Goal: Task Accomplishment & Management: Manage account settings

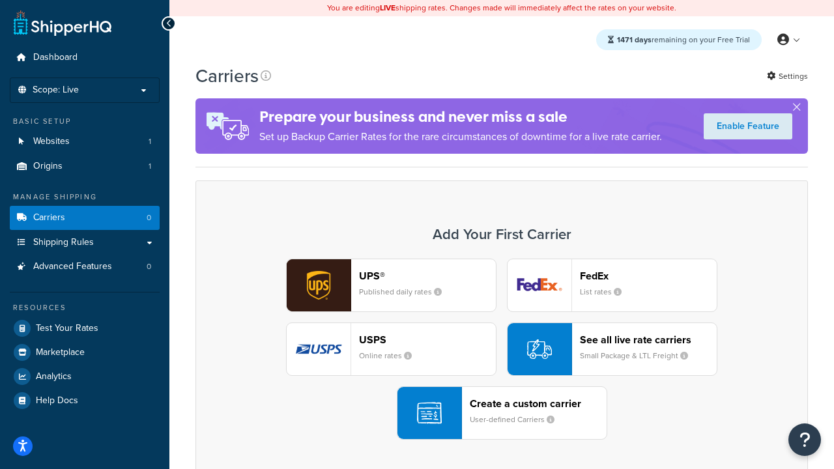
click at [502, 349] on div "UPS® Published daily rates FedEx List rates USPS Online rates See all live rate…" at bounding box center [501, 349] width 585 height 181
click at [648, 276] on header "FedEx" at bounding box center [648, 276] width 137 height 12
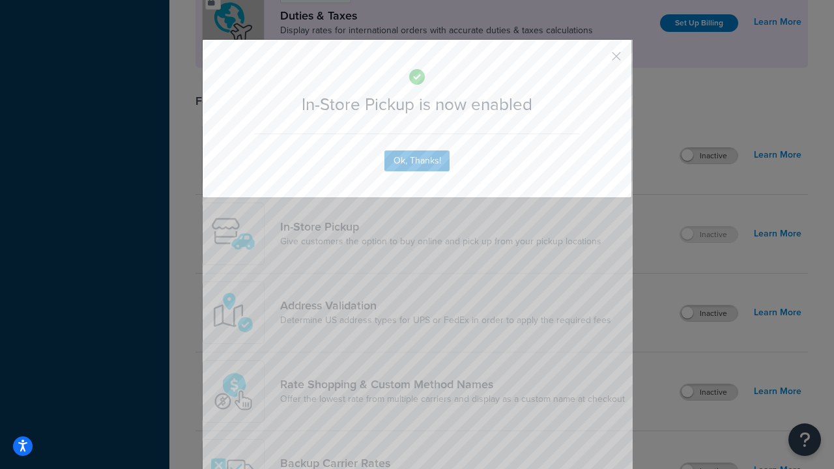
click at [597, 61] on button "button" at bounding box center [596, 60] width 3 height 3
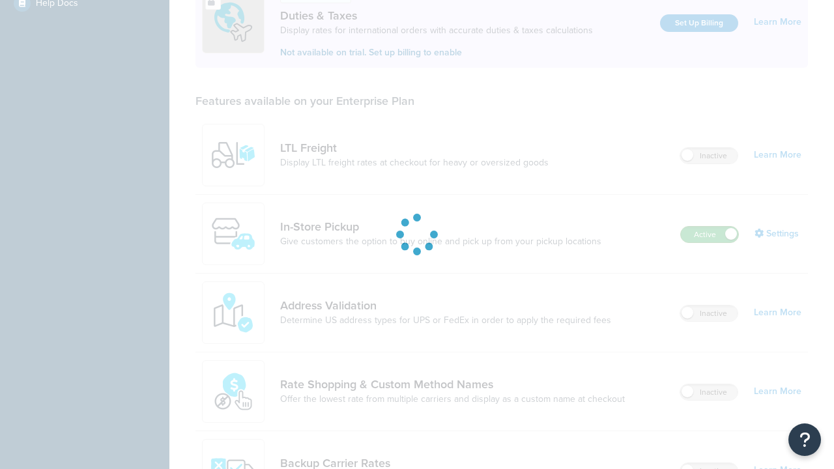
click at [709, 227] on label "Active" at bounding box center [709, 235] width 57 height 16
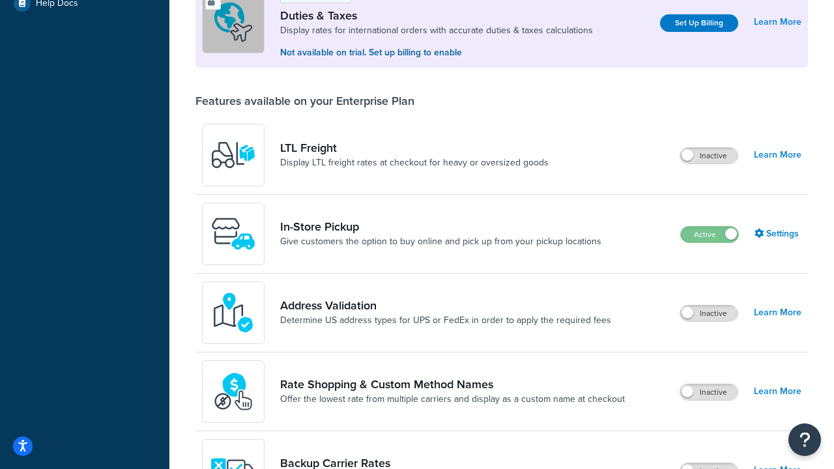
scroll to position [649, 0]
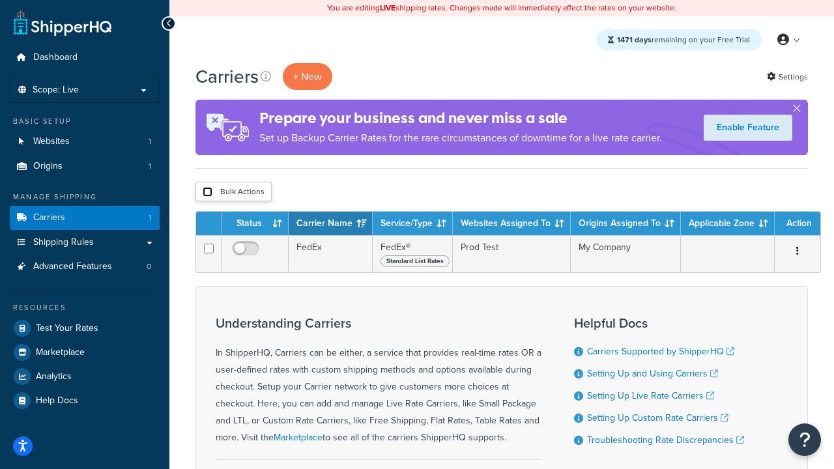
click at [207, 192] on input "checkbox" at bounding box center [208, 192] width 10 height 10
checkbox input "true"
click at [0, 0] on button "Delete" at bounding box center [0, 0] width 0 height 0
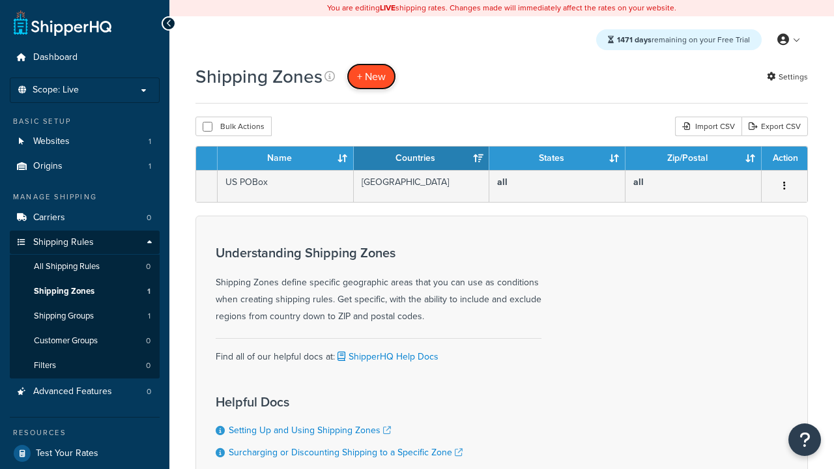
click at [371, 76] on span "+ New" at bounding box center [371, 76] width 29 height 15
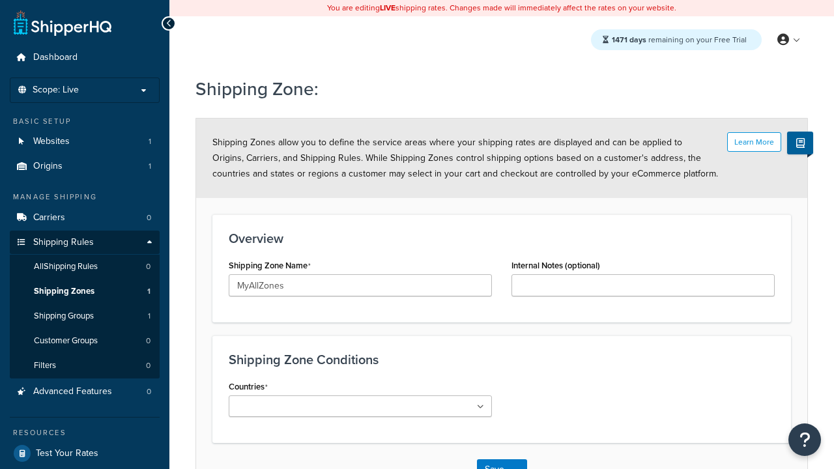
click at [360, 406] on ul at bounding box center [360, 405] width 263 height 21
click at [494, 459] on button "Save" at bounding box center [494, 469] width 35 height 21
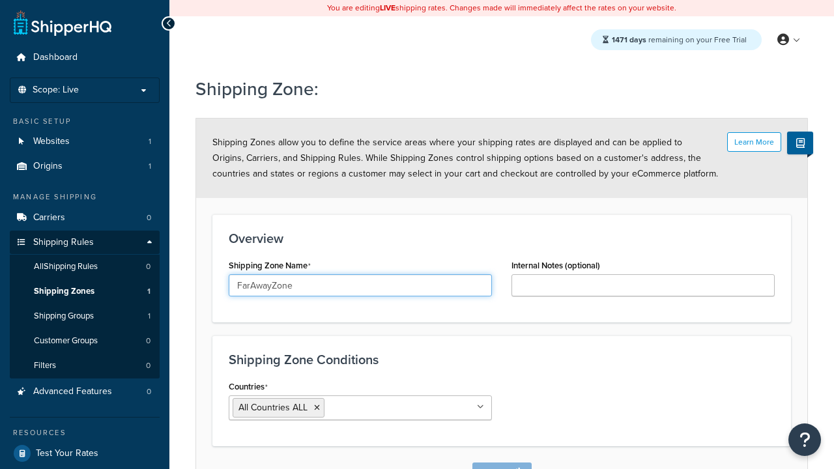
scroll to position [14, 0]
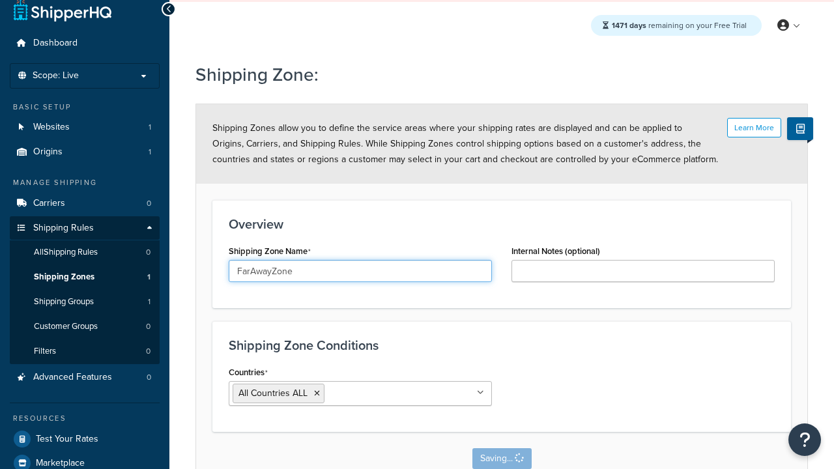
type input "FarAwayZone"
click at [360, 393] on input "Countries" at bounding box center [385, 393] width 115 height 14
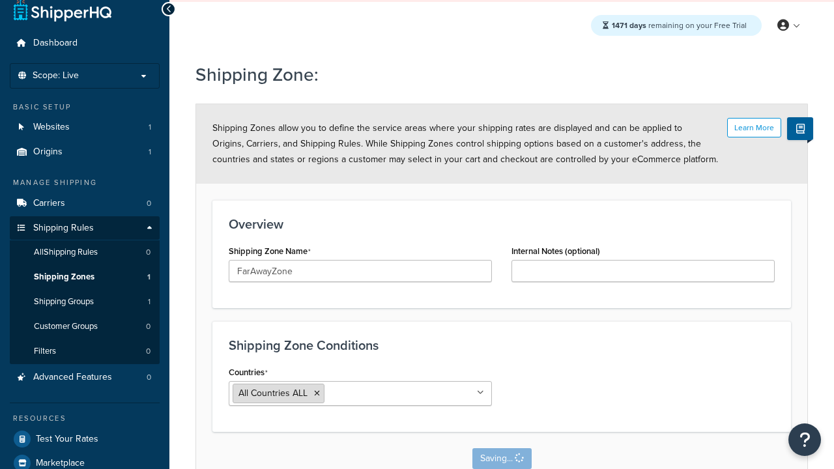
click at [273, 393] on span "All Countries ALL" at bounding box center [272, 393] width 69 height 14
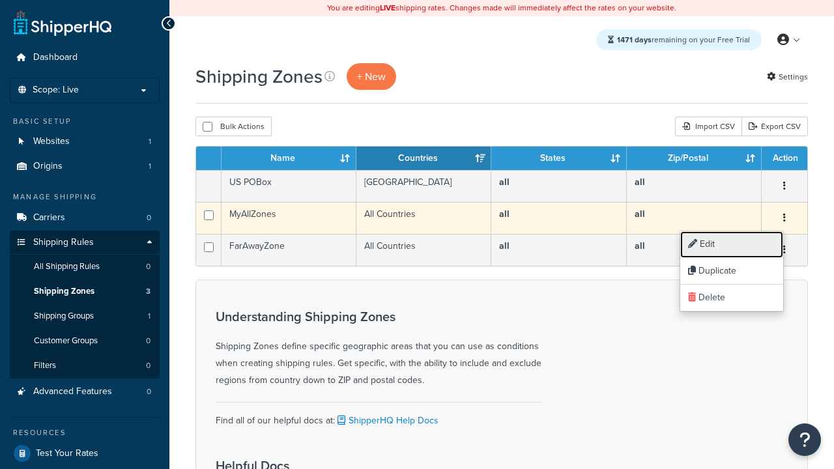
click at [731, 244] on link "Edit" at bounding box center [731, 244] width 103 height 27
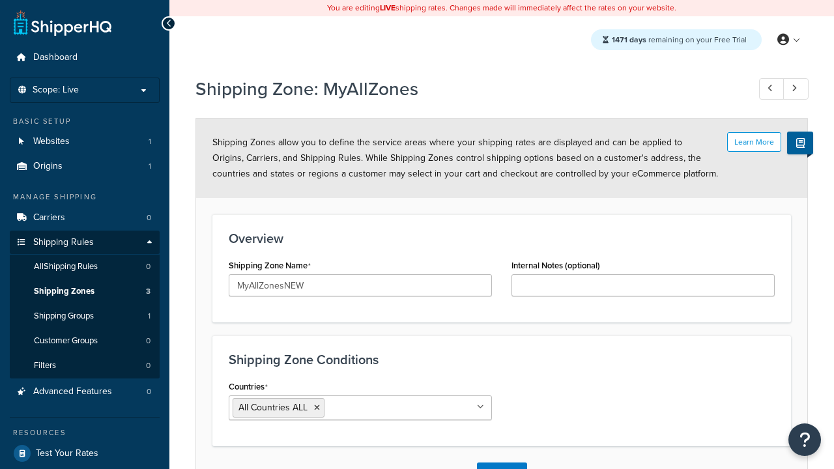
scroll to position [14, 0]
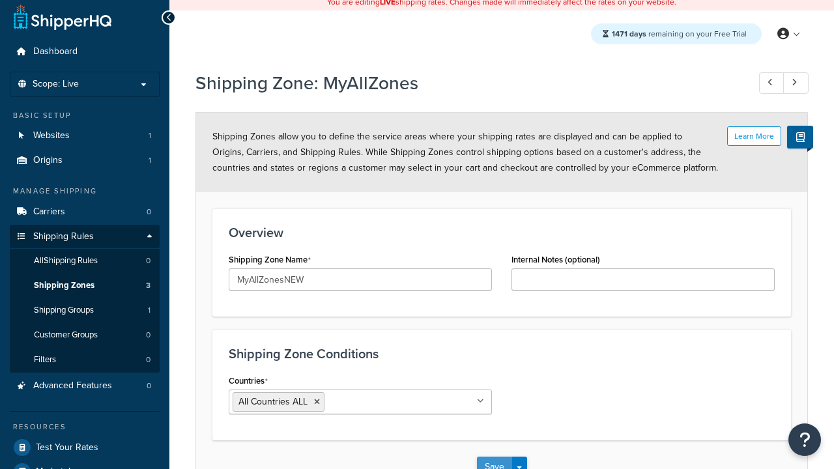
type input "MyAllZonesNEW"
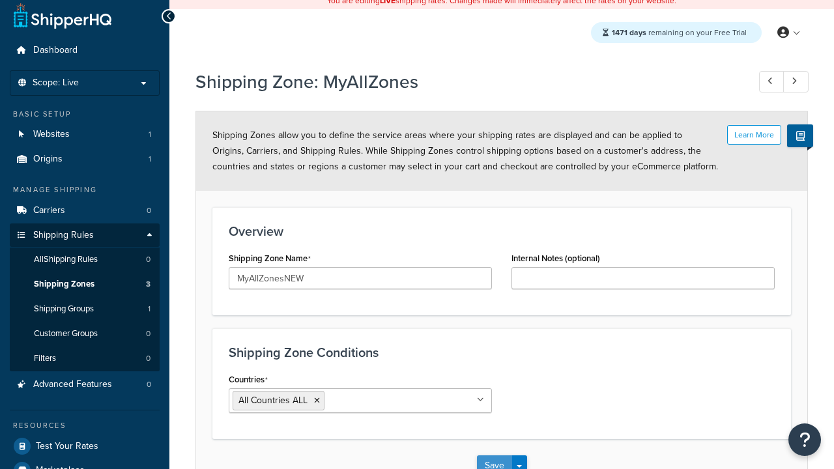
click at [494, 459] on button "Save" at bounding box center [494, 465] width 35 height 21
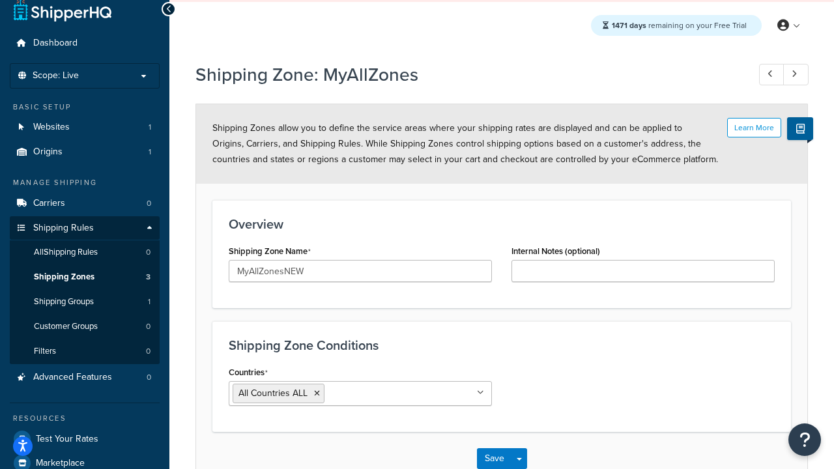
scroll to position [0, 0]
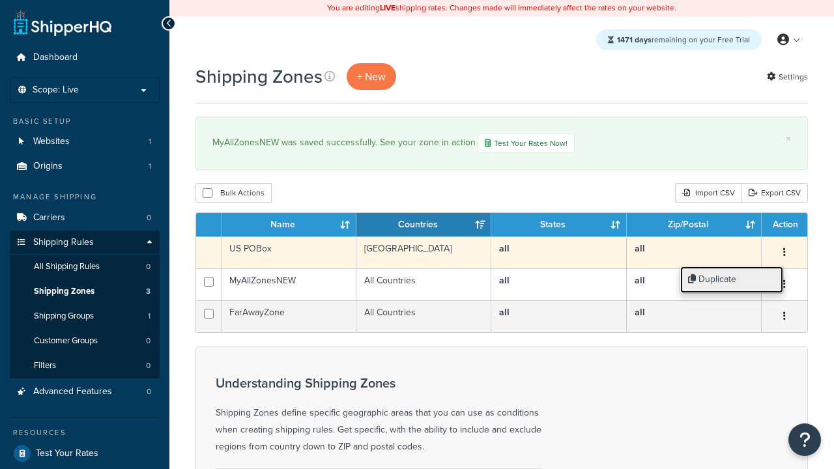
click at [731, 279] on link "Duplicate" at bounding box center [731, 279] width 103 height 27
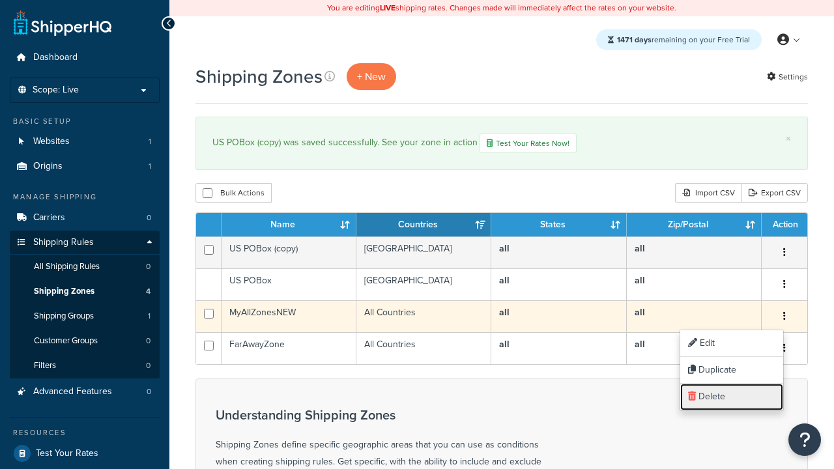
click at [731, 397] on link "Delete" at bounding box center [731, 397] width 103 height 27
